Goal: Complete application form: Complete application form

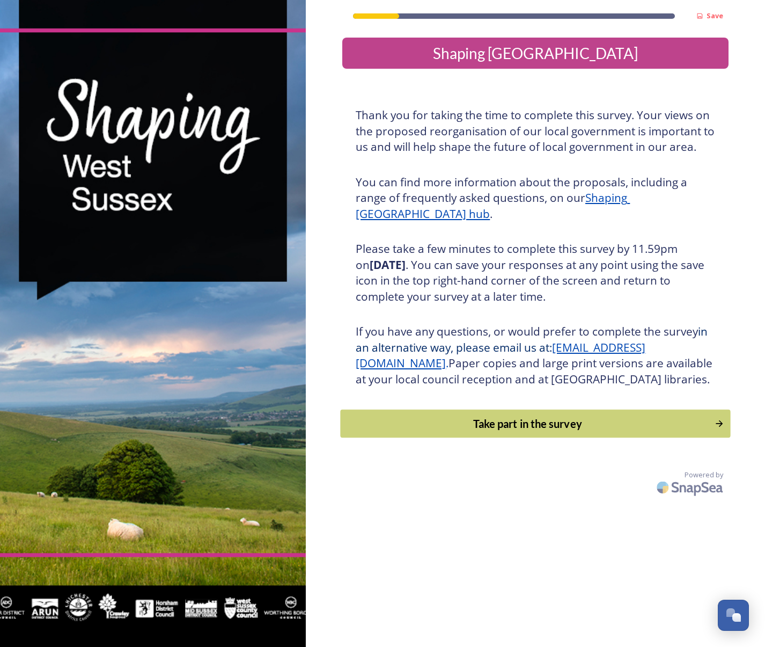
click at [512, 431] on div "Take part in the survey" at bounding box center [528, 423] width 363 height 16
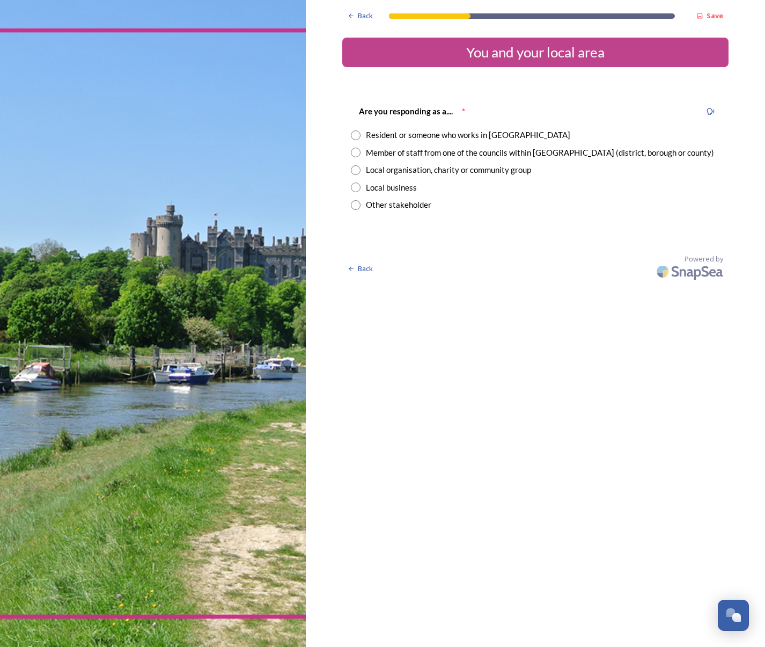
click at [355, 152] on input "radio" at bounding box center [356, 153] width 10 height 10
radio input "true"
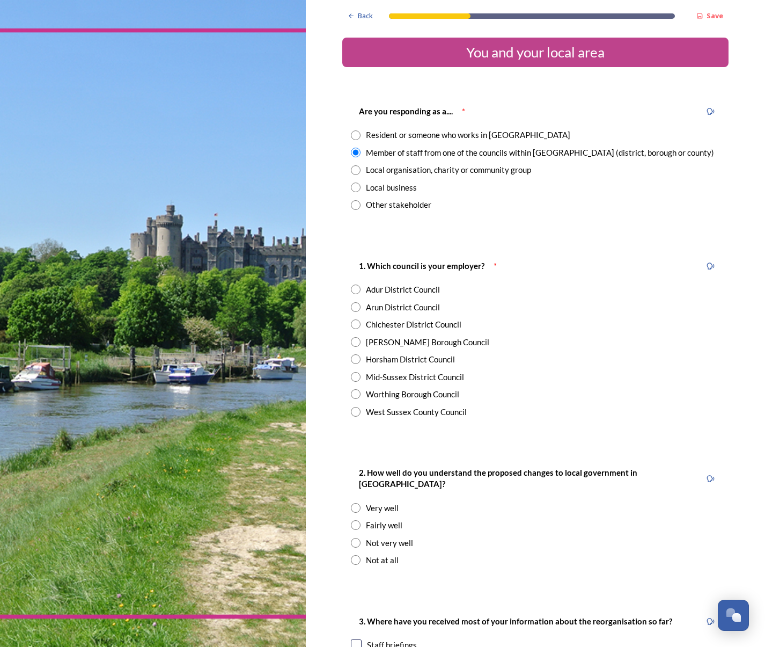
drag, startPoint x: 351, startPoint y: 344, endPoint x: 412, endPoint y: 353, distance: 60.7
click at [363, 346] on div "[PERSON_NAME] Borough Council" at bounding box center [535, 342] width 369 height 12
radio input "true"
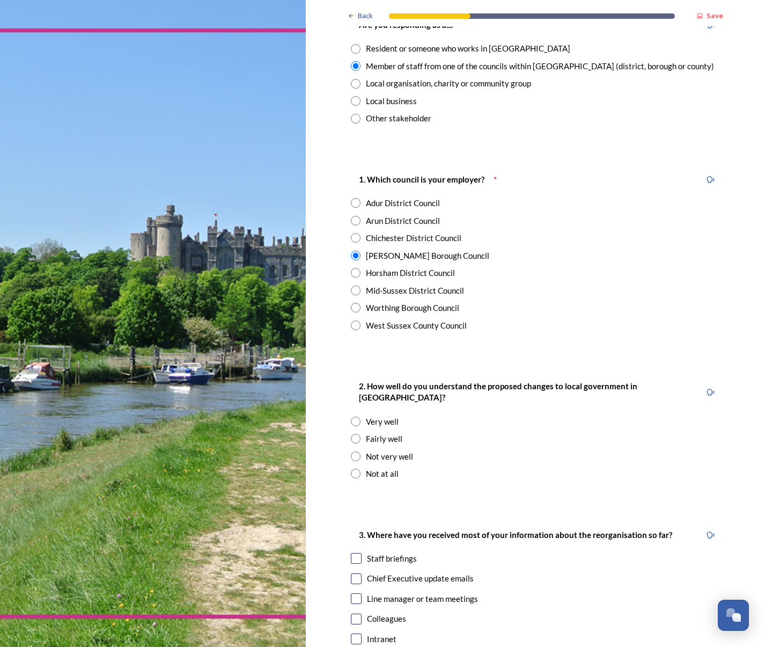
scroll to position [107, 0]
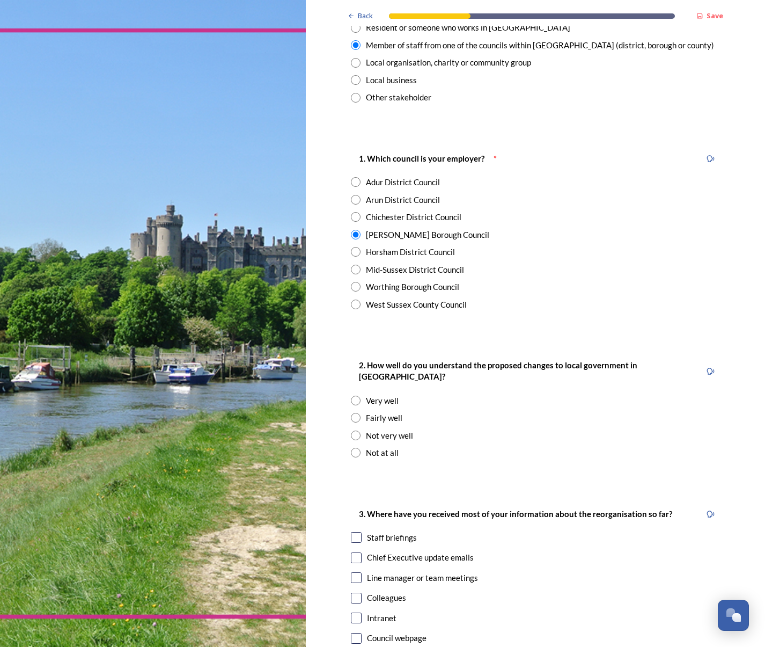
click at [351, 413] on input "radio" at bounding box center [356, 418] width 10 height 10
radio input "true"
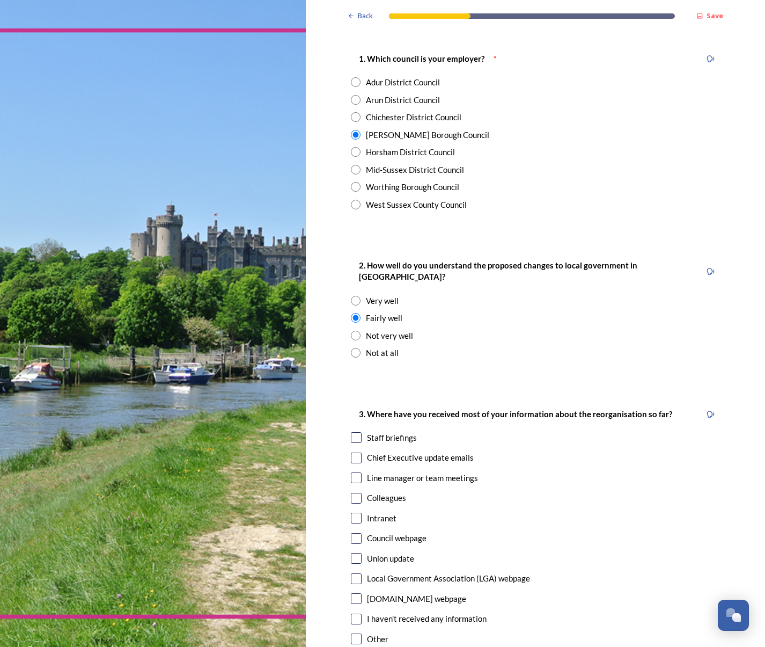
scroll to position [215, 0]
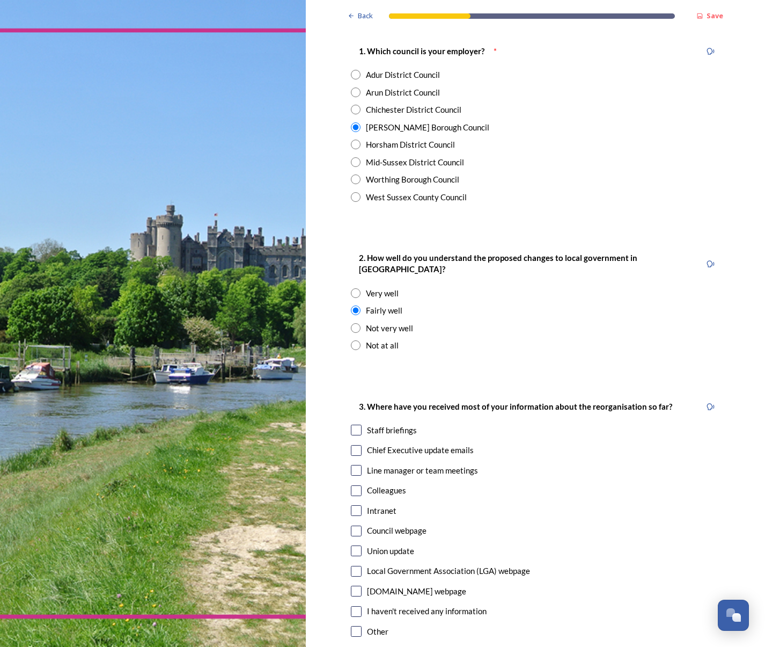
click at [353, 585] on input "checkbox" at bounding box center [356, 590] width 11 height 11
checkbox input "true"
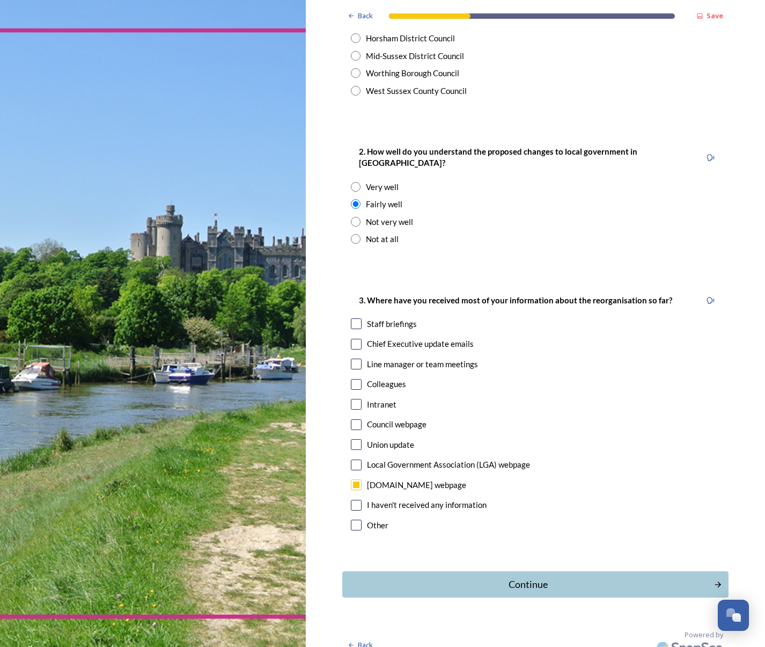
scroll to position [322, 0]
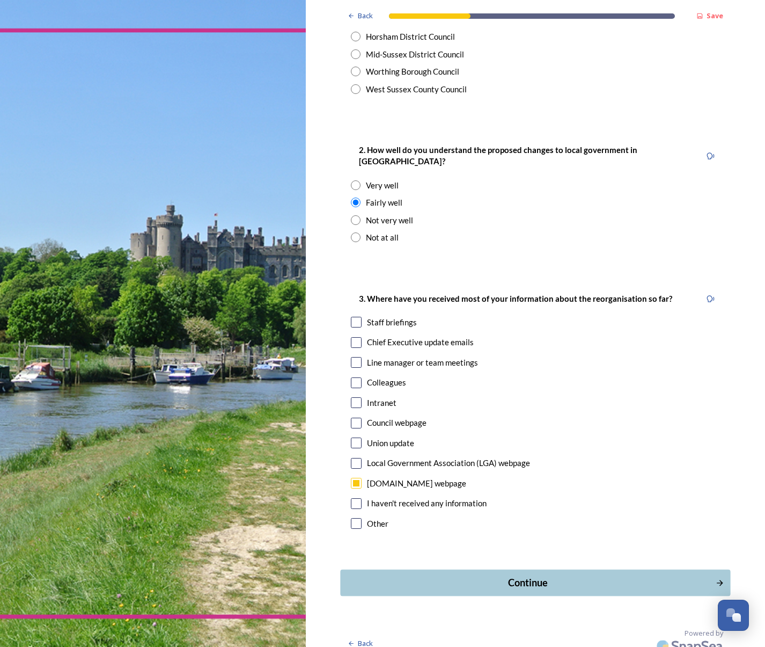
click at [498, 575] on div "Continue" at bounding box center [528, 582] width 363 height 14
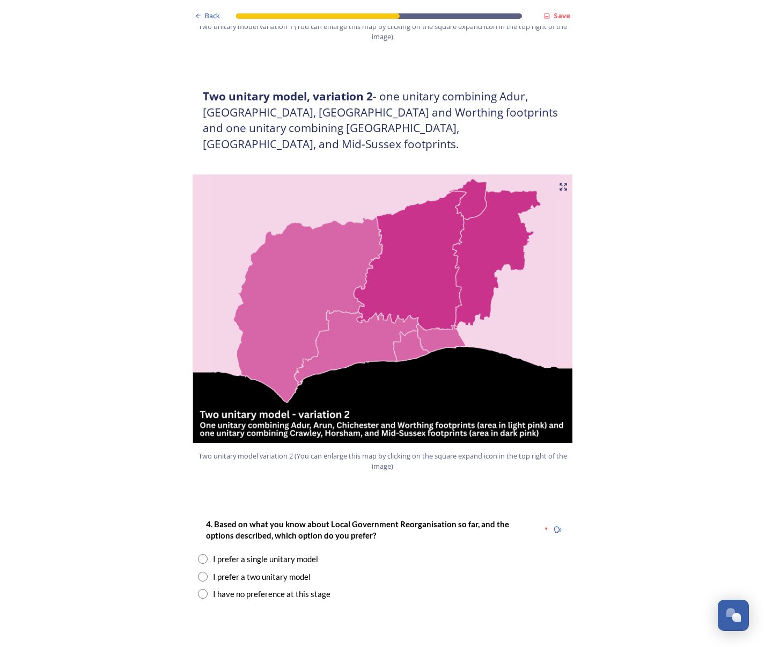
scroll to position [1019, 0]
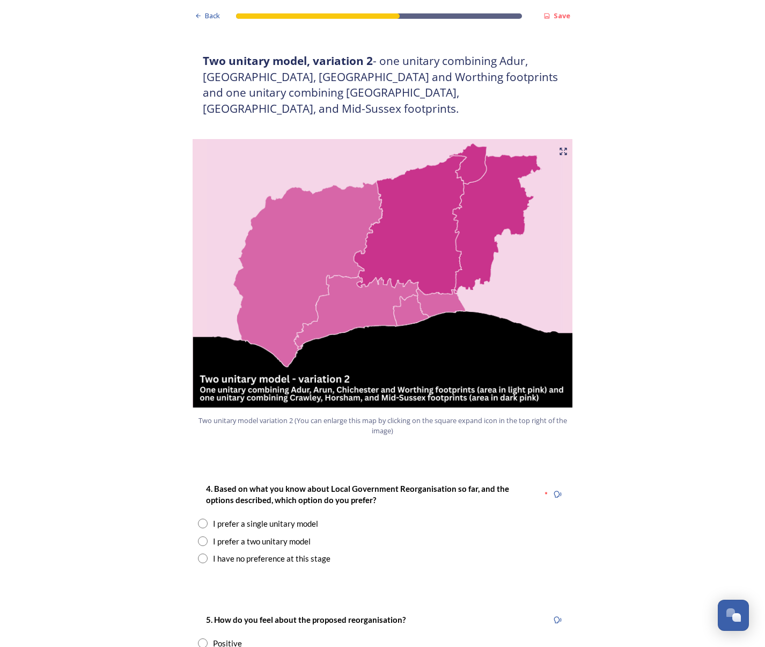
drag, startPoint x: 198, startPoint y: 512, endPoint x: 204, endPoint y: 508, distance: 7.7
click at [199, 536] on input "radio" at bounding box center [203, 541] width 10 height 10
radio input "true"
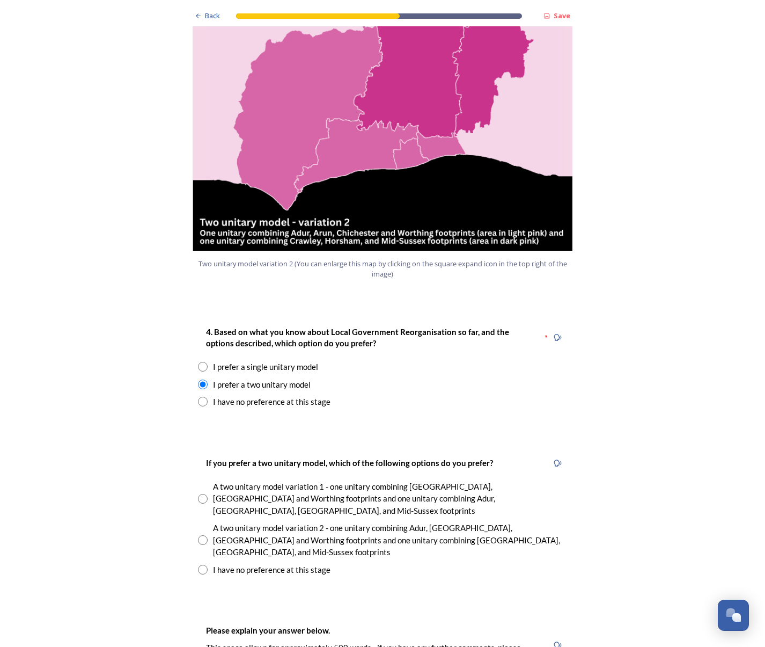
scroll to position [1180, 0]
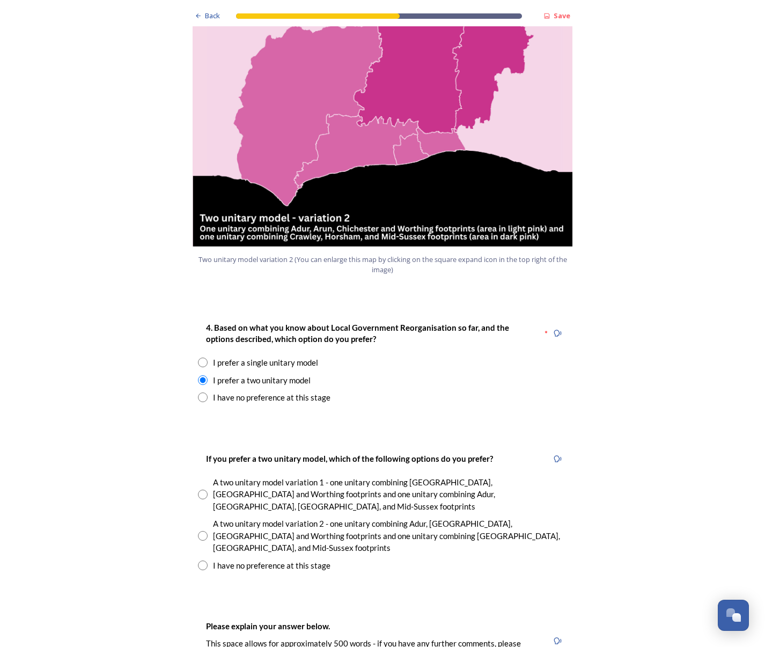
drag, startPoint x: 196, startPoint y: 485, endPoint x: 291, endPoint y: 492, distance: 94.7
click at [204, 517] on div "A two unitary model variation 2 - one unitary combining Adur, [GEOGRAPHIC_DATA]…" at bounding box center [382, 535] width 369 height 36
radio input "true"
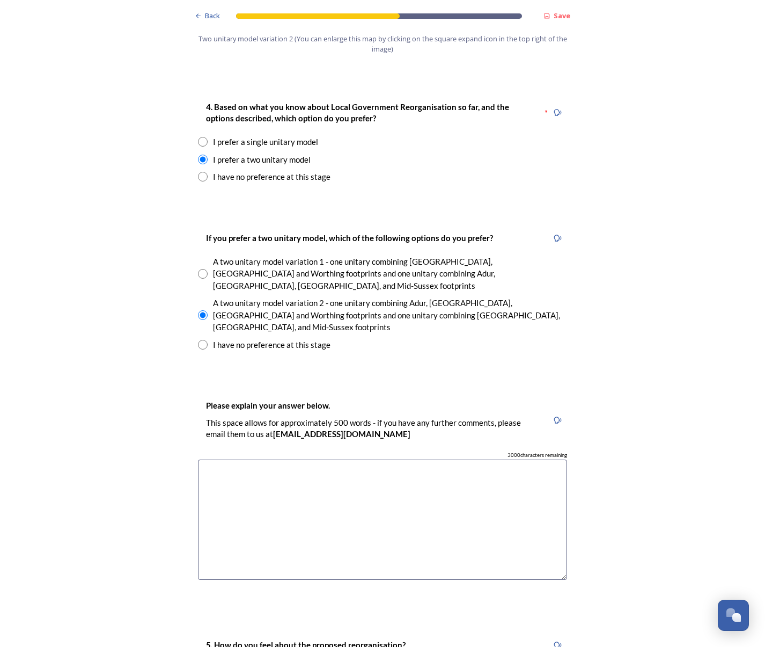
scroll to position [1556, 0]
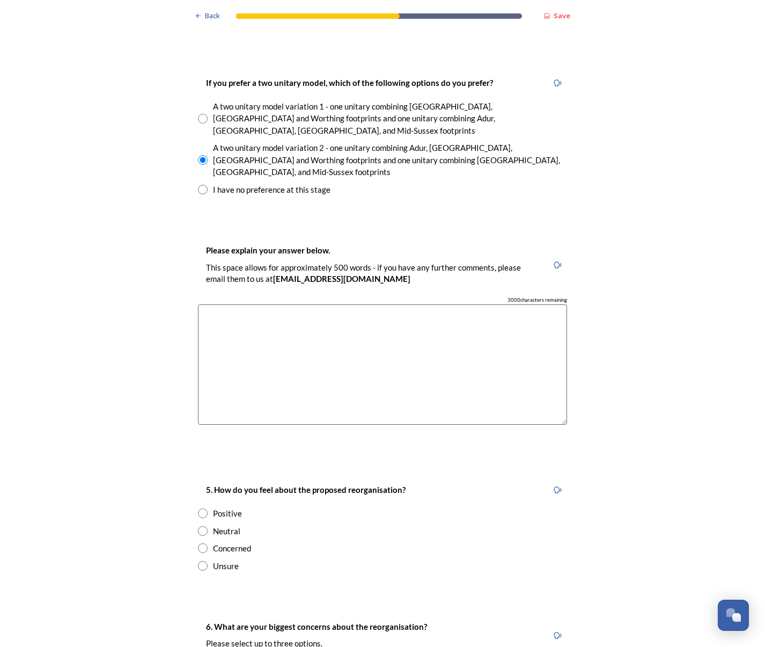
drag, startPoint x: 201, startPoint y: 476, endPoint x: 265, endPoint y: 473, distance: 64.5
click at [207, 525] on div "Neutral" at bounding box center [382, 531] width 369 height 12
radio input "true"
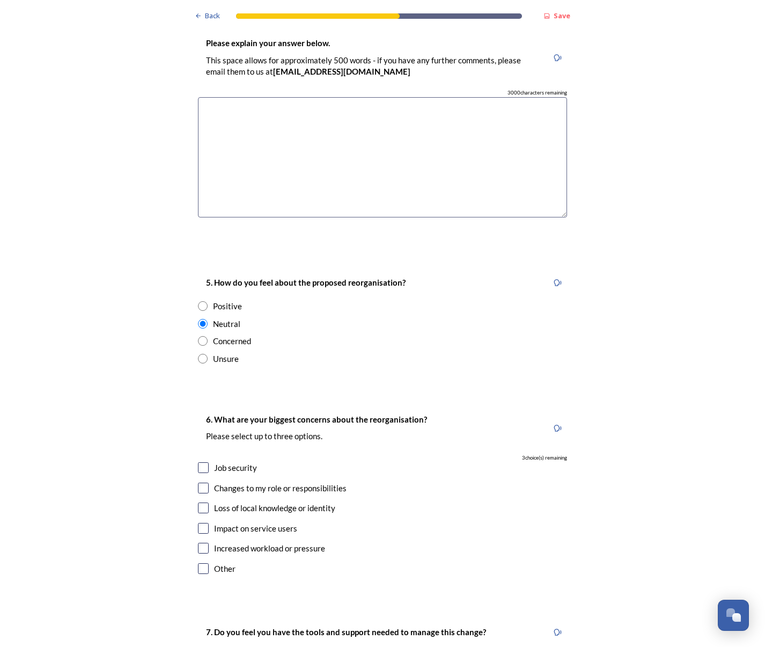
scroll to position [1771, 0]
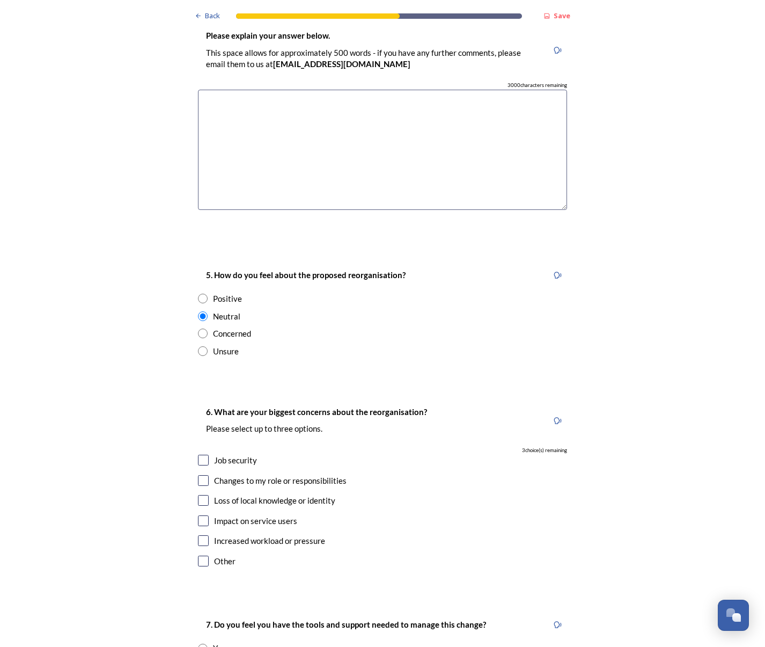
click at [202, 495] on input "checkbox" at bounding box center [203, 500] width 11 height 11
checkbox input "true"
click at [203, 515] on input "checkbox" at bounding box center [203, 520] width 11 height 11
checkbox input "true"
click at [199, 535] on input "checkbox" at bounding box center [203, 540] width 11 height 11
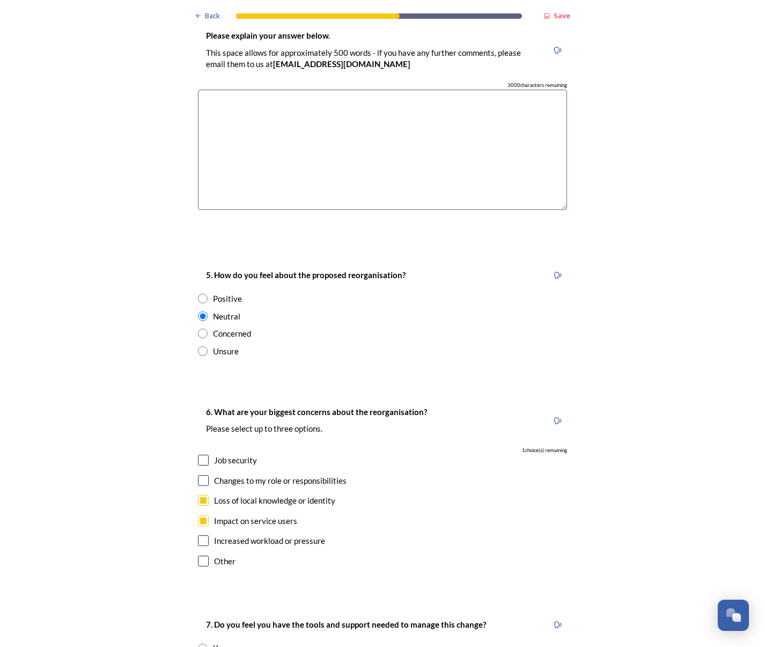
checkbox input "true"
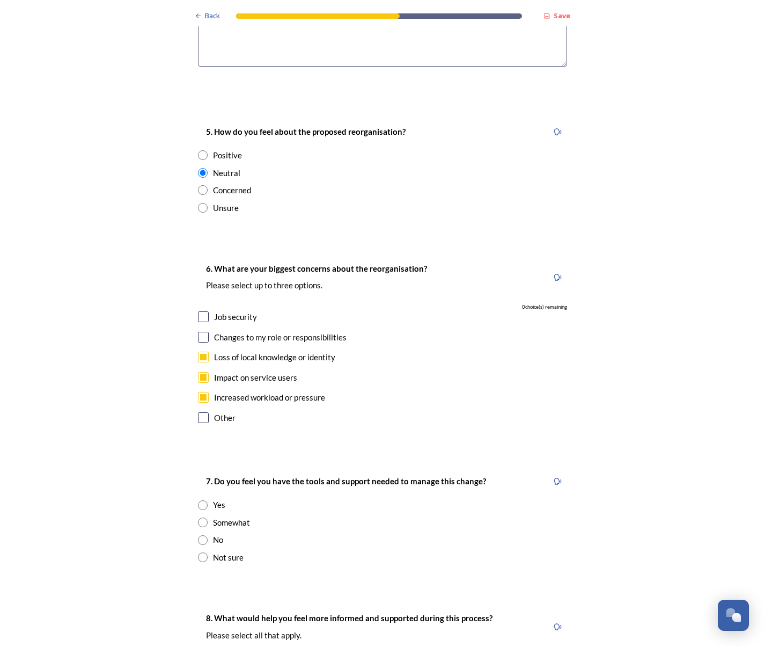
scroll to position [1932, 0]
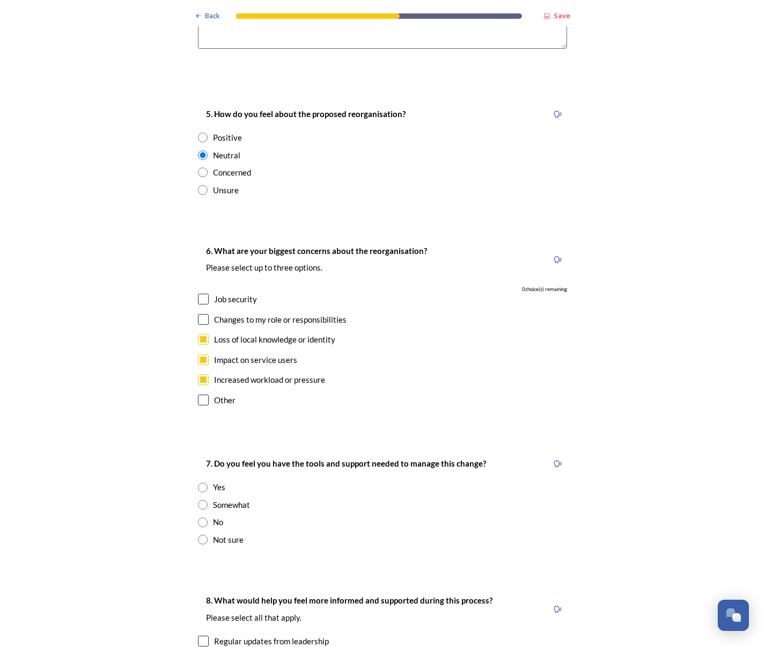
click at [199, 534] on input "radio" at bounding box center [203, 539] width 10 height 10
radio input "true"
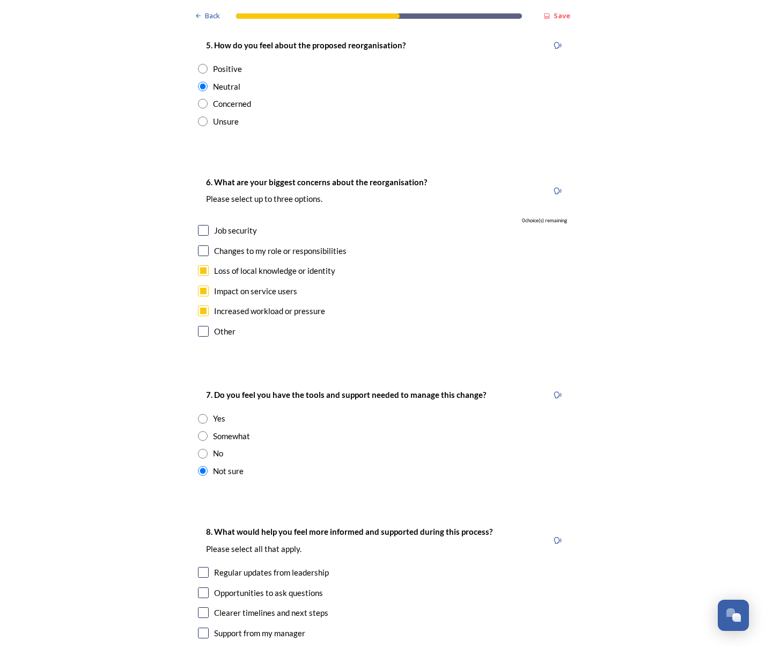
scroll to position [2093, 0]
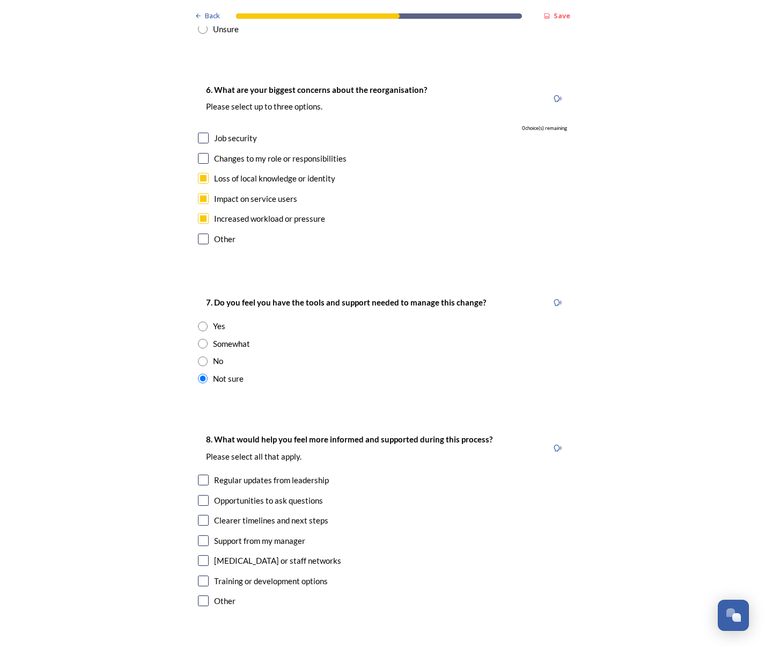
drag, startPoint x: 195, startPoint y: 547, endPoint x: 316, endPoint y: 525, distance: 122.6
click at [208, 595] on div "Other" at bounding box center [382, 601] width 369 height 12
checkbox input "true"
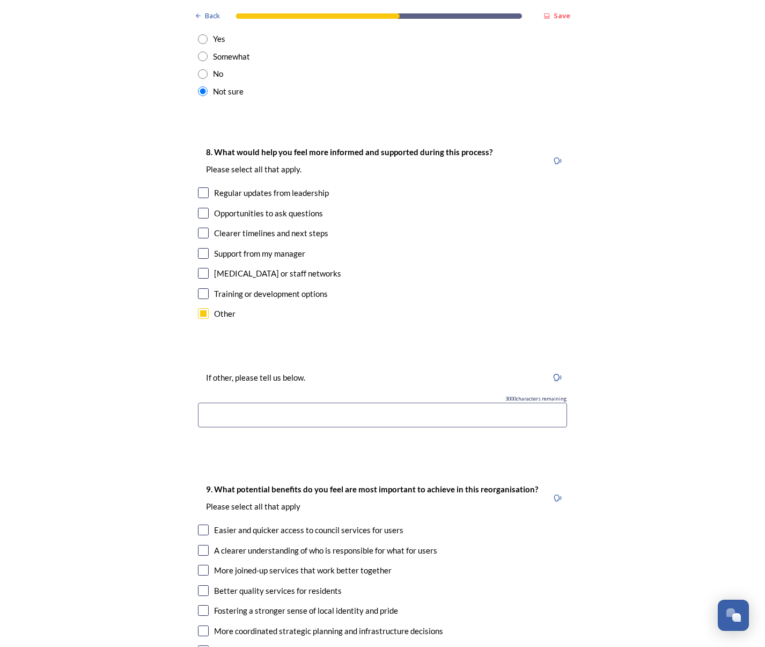
scroll to position [2468, 0]
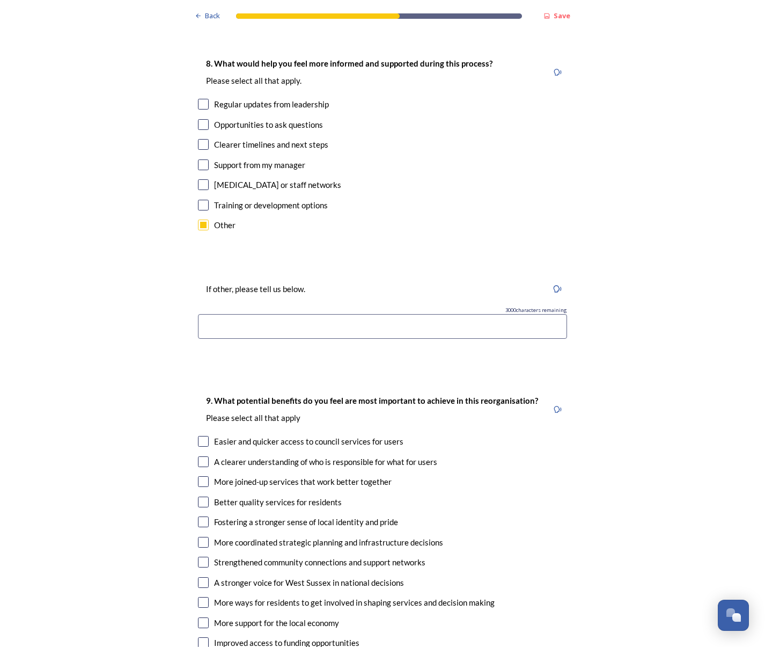
click at [199, 456] on input "checkbox" at bounding box center [203, 461] width 11 height 11
checkbox input "true"
click at [198, 476] on input "checkbox" at bounding box center [203, 481] width 11 height 11
checkbox input "true"
drag, startPoint x: 196, startPoint y: 443, endPoint x: 228, endPoint y: 452, distance: 32.4
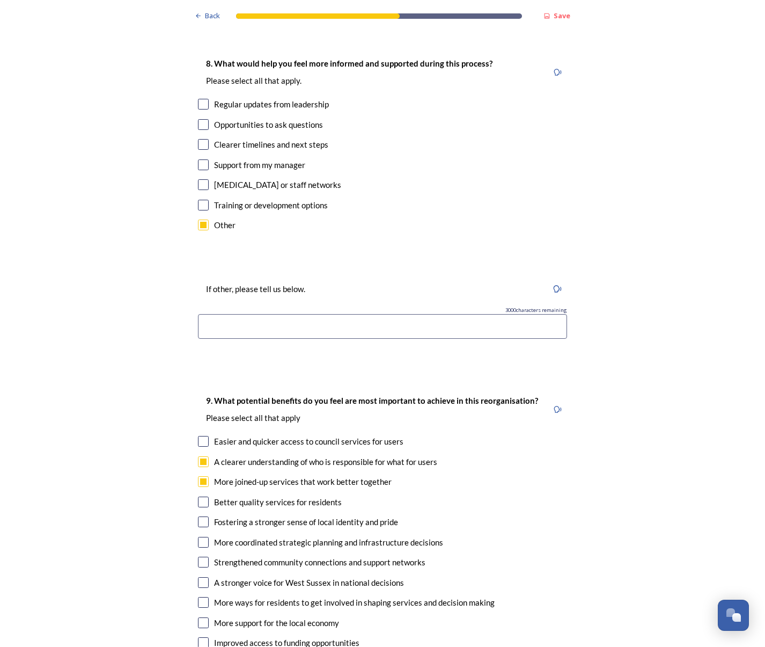
click at [198, 496] on input "checkbox" at bounding box center [203, 501] width 11 height 11
checkbox input "true"
click at [200, 537] on input "checkbox" at bounding box center [203, 542] width 11 height 11
checkbox input "true"
click at [201, 617] on input "checkbox" at bounding box center [203, 622] width 11 height 11
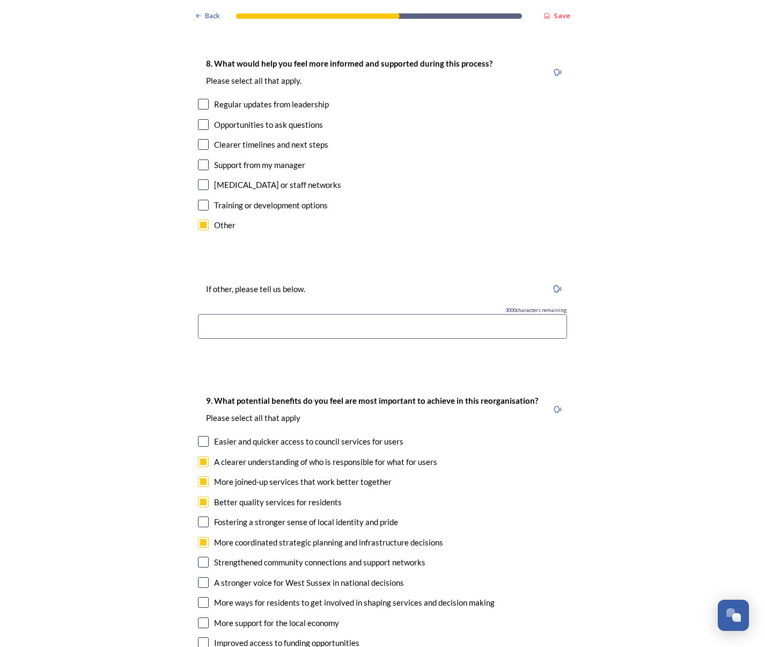
checkbox input "true"
drag, startPoint x: 198, startPoint y: 526, endPoint x: 213, endPoint y: 555, distance: 32.6
click at [204, 533] on div "9. What potential benefits do you feel are most important to achieve in this re…" at bounding box center [382, 532] width 386 height 299
drag, startPoint x: 197, startPoint y: 588, endPoint x: 210, endPoint y: 586, distance: 13.0
click at [203, 637] on input "checkbox" at bounding box center [203, 642] width 11 height 11
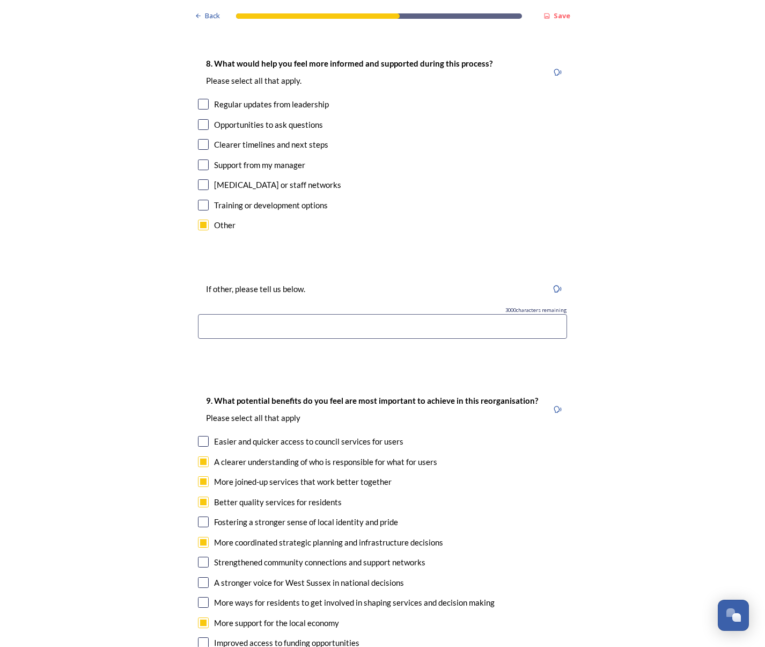
checkbox input "true"
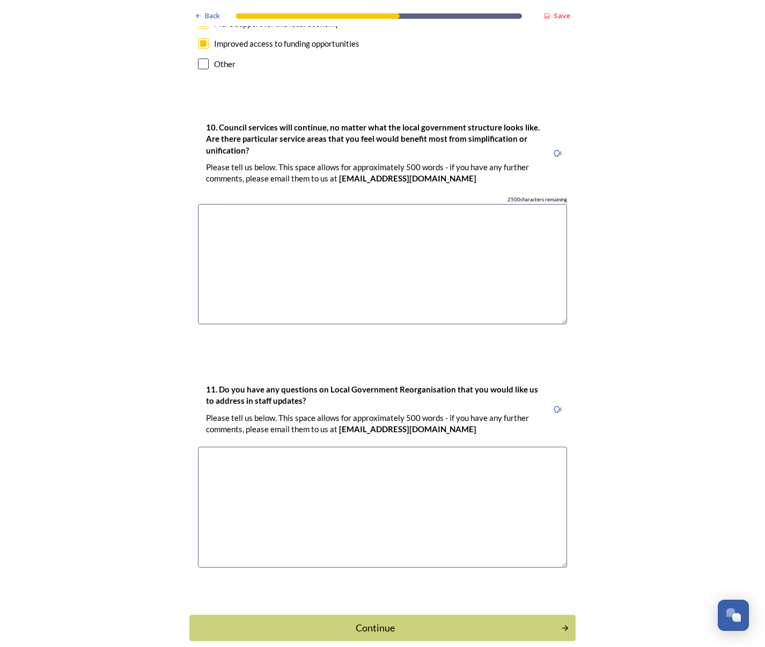
scroll to position [3068, 0]
click at [383, 620] on div "Continue" at bounding box center [375, 627] width 363 height 14
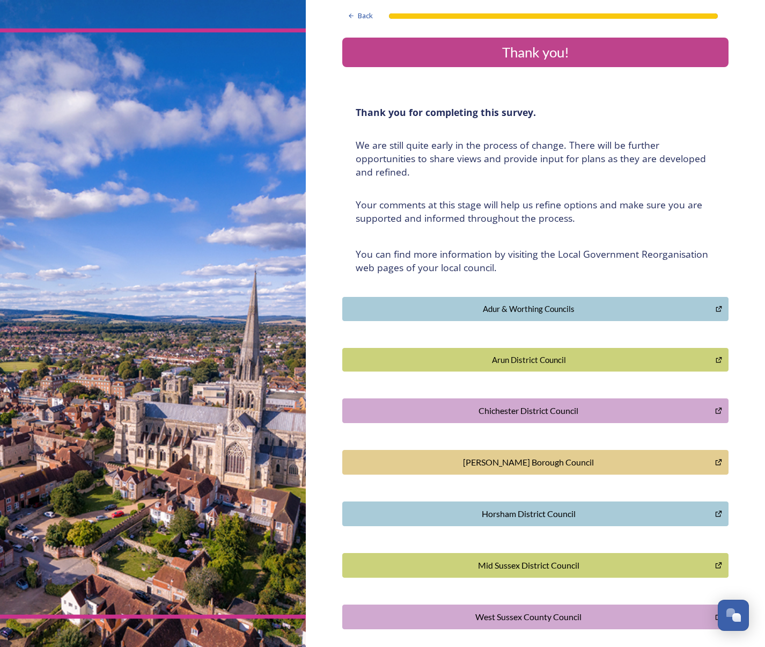
scroll to position [45, 0]
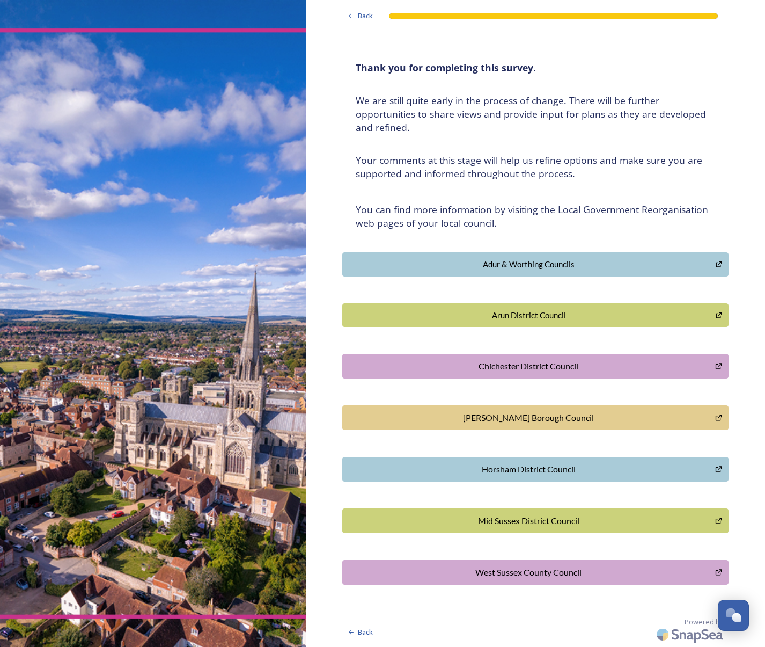
click at [516, 467] on div "Horsham District Council" at bounding box center [528, 469] width 361 height 13
